Goal: Understand process/instructions

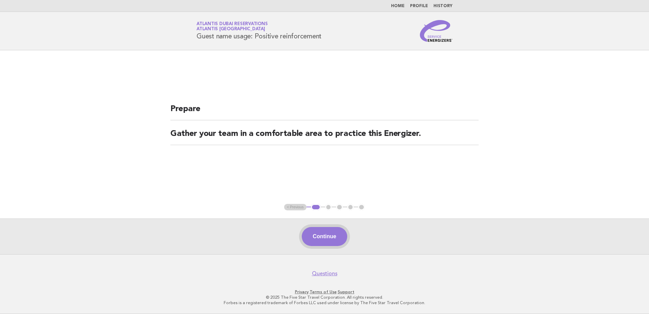
click at [333, 236] on button "Continue" at bounding box center [324, 236] width 45 height 19
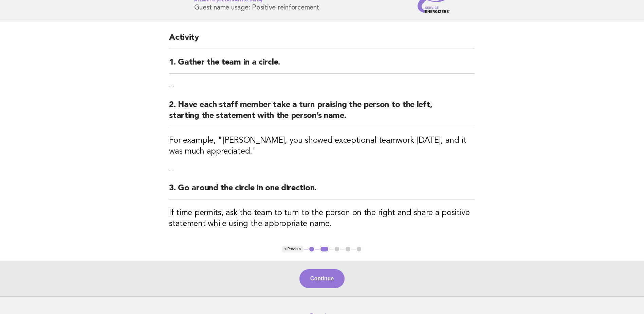
scroll to position [71, 0]
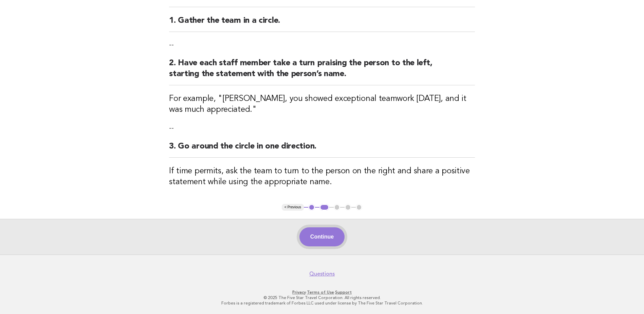
click at [328, 237] on button "Continue" at bounding box center [321, 236] width 45 height 19
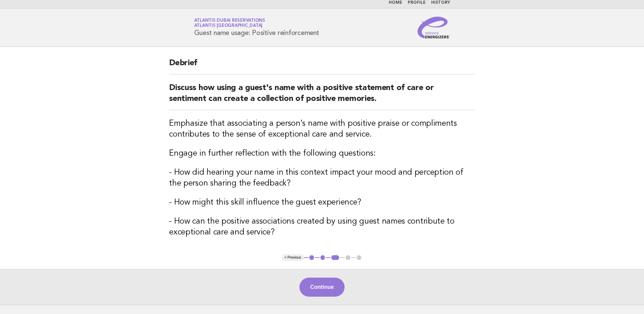
scroll to position [0, 0]
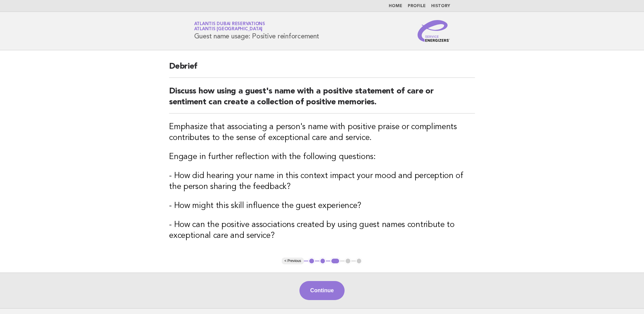
click at [322, 261] on button "2" at bounding box center [322, 260] width 7 height 7
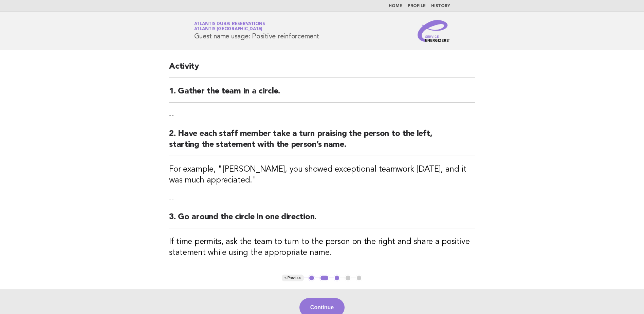
click at [337, 278] on button "3" at bounding box center [337, 277] width 7 height 7
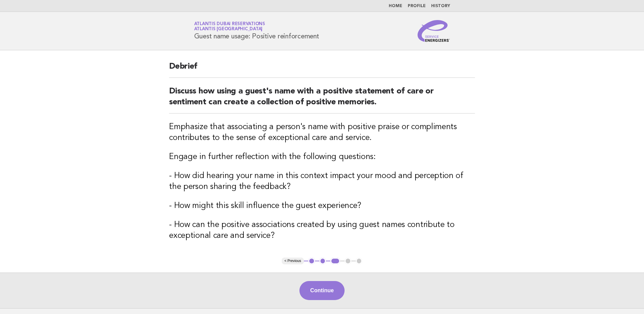
click at [348, 261] on ul "< Previous 1 2 3 4 5" at bounding box center [322, 260] width 81 height 7
click at [329, 289] on button "Continue" at bounding box center [321, 290] width 45 height 19
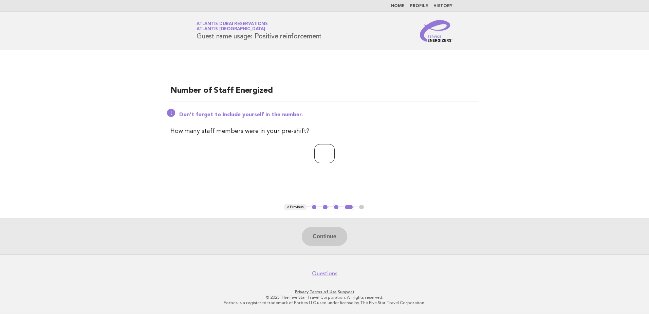
click at [314, 149] on input "number" at bounding box center [324, 153] width 20 height 19
click at [321, 154] on input "number" at bounding box center [324, 153] width 20 height 19
type input "**"
click at [341, 236] on button "Continue" at bounding box center [324, 236] width 45 height 19
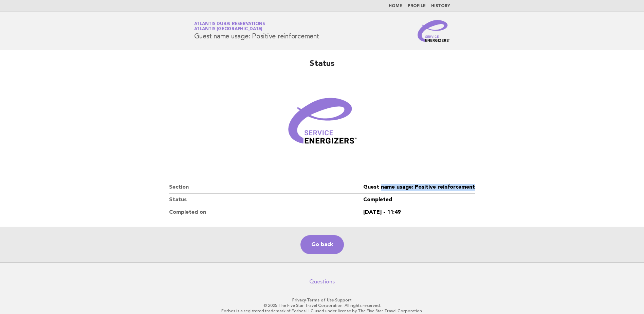
drag, startPoint x: 479, startPoint y: 186, endPoint x: 385, endPoint y: 189, distance: 94.4
click at [385, 189] on div "Status Section Guest name usage: Positive reinforcement Status Completed Comple…" at bounding box center [322, 138] width 322 height 176
